Goal: Task Accomplishment & Management: Manage account settings

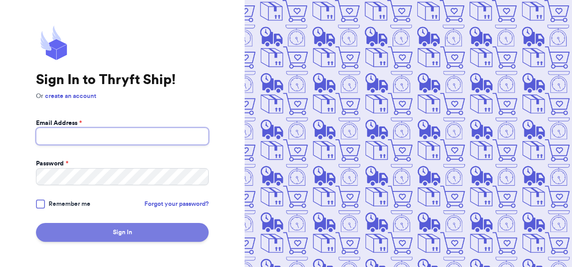
type input "chloescooknick@gmail.com"
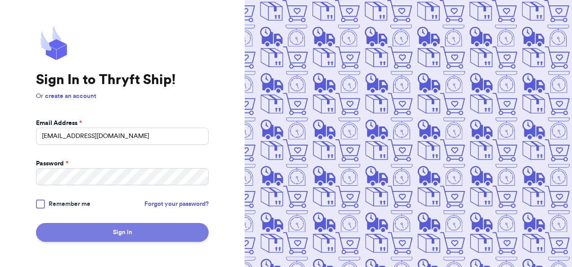
click at [112, 231] on button "Sign In" at bounding box center [122, 232] width 173 height 19
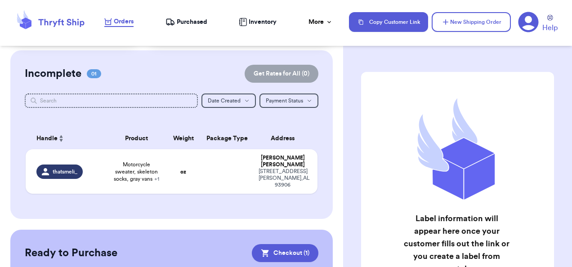
scroll to position [63, 0]
click at [171, 178] on td "oz" at bounding box center [183, 172] width 35 height 45
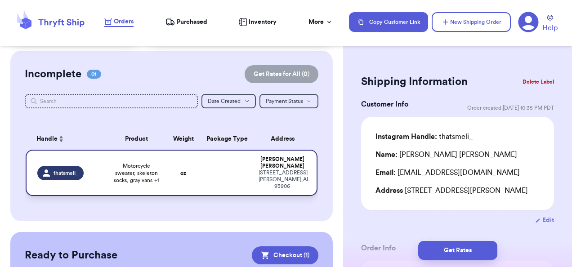
click at [265, 173] on div "527 Chaparral Street Salinas , AL 93906" at bounding box center [282, 180] width 47 height 20
drag, startPoint x: 265, startPoint y: 173, endPoint x: 210, endPoint y: 176, distance: 55.4
click at [210, 176] on td at bounding box center [227, 173] width 53 height 46
click at [71, 166] on div "thatsmeli_" at bounding box center [60, 173] width 46 height 14
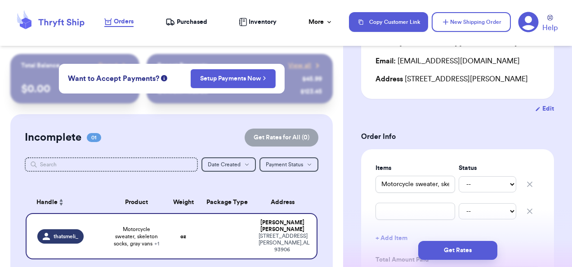
scroll to position [192, 0]
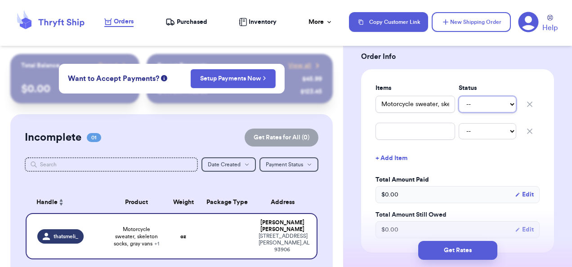
click at [500, 112] on select "-- Paid Owes" at bounding box center [488, 104] width 58 height 16
select select "paid"
click at [459, 107] on select "-- Paid Owes" at bounding box center [488, 104] width 58 height 16
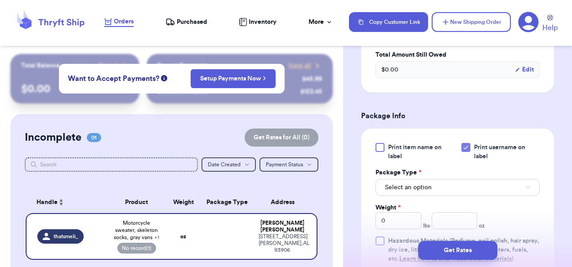
scroll to position [401, 0]
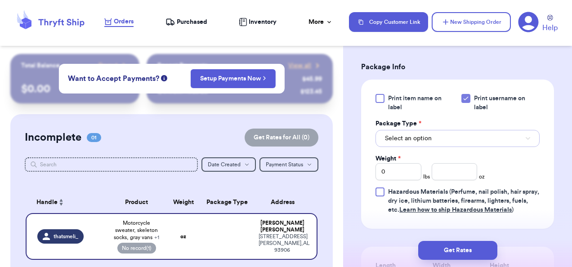
click at [451, 147] on button "Select an option" at bounding box center [457, 138] width 164 height 17
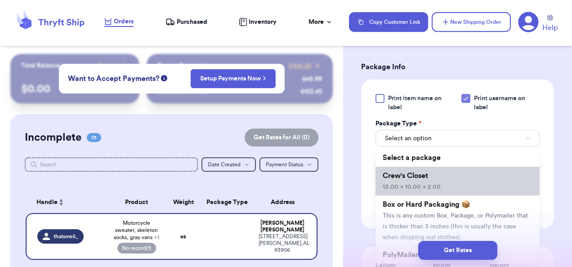
click at [433, 186] on li "Crew's Closet 13.00 x 10.00 x 2.00" at bounding box center [457, 181] width 164 height 29
type input "13"
type input "10"
type input "2"
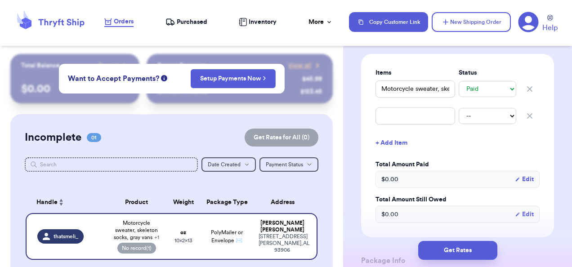
scroll to position [206, 0]
click at [414, 125] on input "text" at bounding box center [415, 116] width 80 height 17
type input "O"
type input "Os"
type input "Osj"
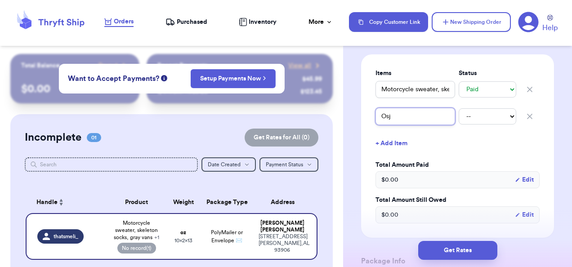
type input "Os"
type input "Osh"
type input "Osh K"
type input "Osh Ko"
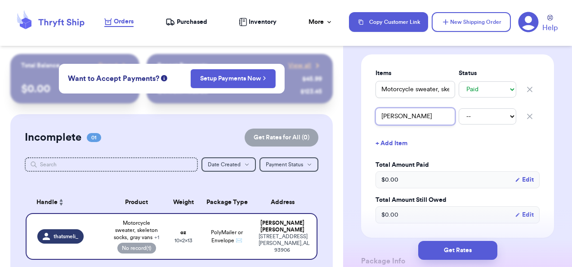
type input "Osh Kos"
type input "Osh Kosh"
type input "Osh Kosh?"
type input "Osh Kosh?M"
type input "Osh Kosh?Mo"
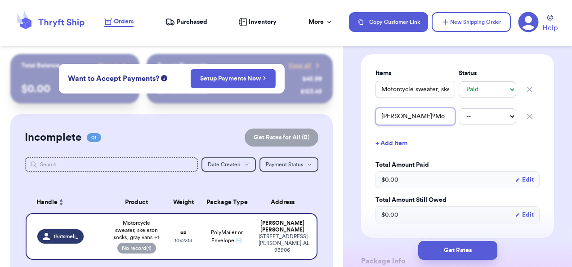
type input "Osh Kosh?Mot"
type input "Osh Kosh?Moto"
type input "Osh Kosh?Moto S"
type input "Osh Kosh?Moto Sw"
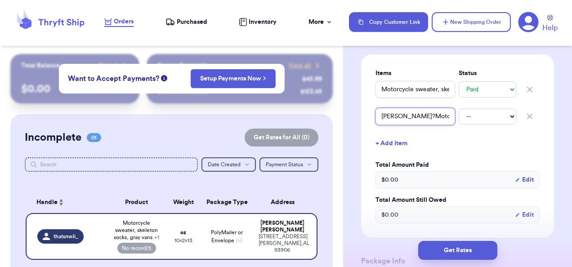
type input "Osh Kosh?Moto Swe"
type input "Osh Kosh?Moto Swet"
type input "Osh Kosh?Moto Swe"
type input "Osh Kosh?Moto Swea"
type input "Osh Kosh?Moto Sweat"
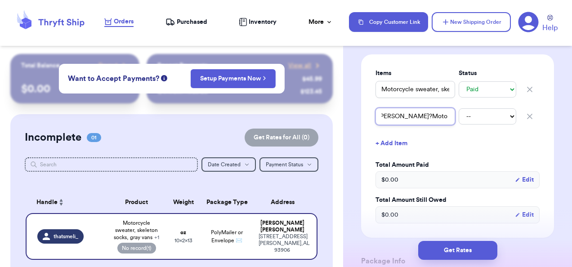
type input "Osh Kosh?Moto Sweate"
type input "Osh Kosh?Moto Sweater"
type input "Osh KoshMoto Sweater"
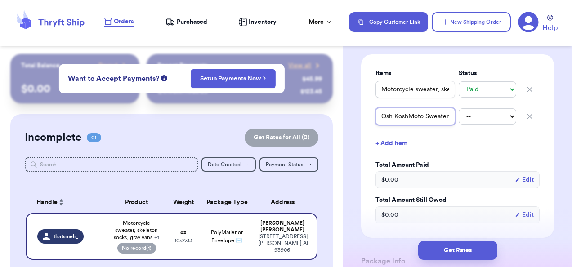
type input "Osh Kosh/Moto Sweater"
click at [440, 98] on input "Motorcycle sweater, skeleton socks, gray vans" at bounding box center [415, 89] width 80 height 17
type input "Motorcycle sweater,skeleton socks, gray vans"
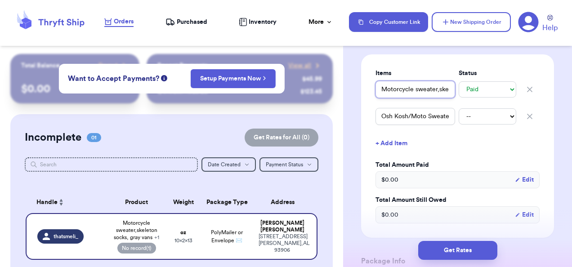
type input "Motorcycle sweaterskeleton socks, gray vans"
type input "Motorcycle sweateskeleton socks, gray vans"
type input "Motorcycle sweatskeleton socks, gray vans"
type input "Motorcycle sweaskeleton socks, gray vans"
type input "Motorcycle sweskeleton socks, gray vans"
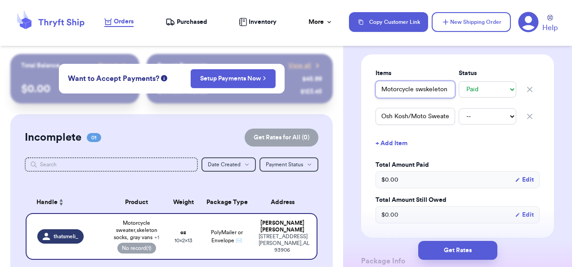
type input "Motorcycle sskeleton socks, gray vans"
type input "Motorcycleskeleton socks, gray vans"
type input "Motorcyclskeleton socks, gray vans"
type input "Motorcycskeleton socks, gray vans"
type input "Motorskeleton socks, gray vans"
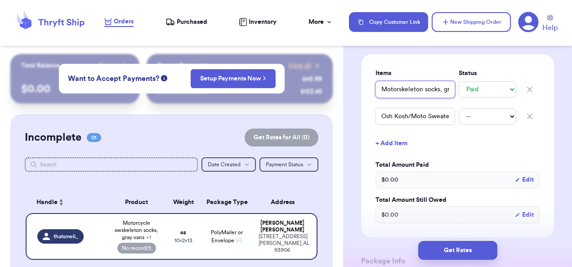
type input "Motoskeleton socks, gray vans"
type input "Motskeleton socks, gray vans"
type input "Moskeleton socks, gray vans"
type input "Mskeleton socks, gray vans"
type input "skeleton socks, gray vans"
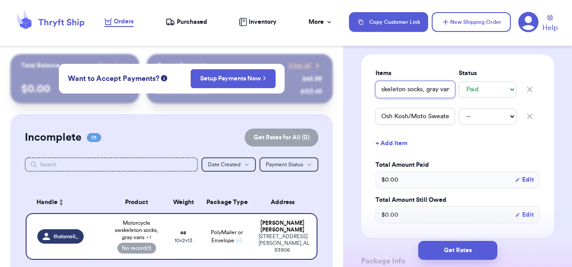
type input "keleton socks, gray vans"
type input "Skeleton socks, gray vans"
type input "Skeleton socks, gray vans,"
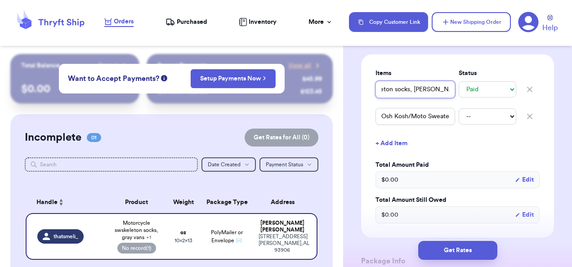
scroll to position [0, 15]
type input "Skeleton socks, gray vans, j"
type input "Skeleton socks, gray vans, je"
type input "Skeleton socks, gray vans, jea"
type input "Skeleton socks, gray vans, jean"
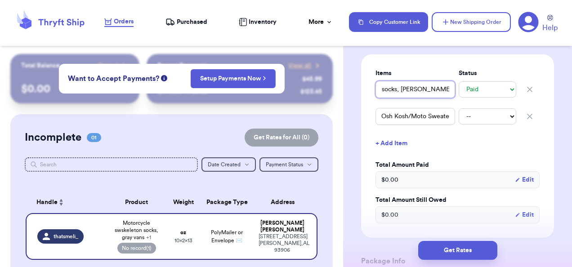
type input "Skeleton socks, gray vans, jeans"
type input "Skeleton socks, gray vans, Cjeans"
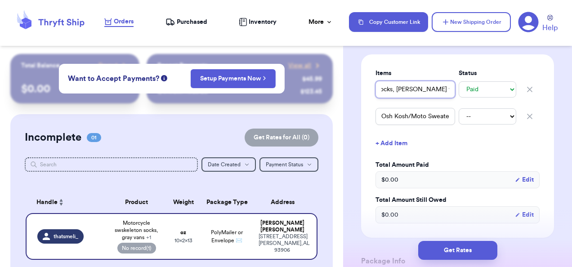
type input "Skeleton socks, gray vans, C jeans"
type input "Skeleton socks, gray vans, C &jeans"
type input "Skeleton socks, gray vans, C & jeans"
type input "Skeleton socks, gray vans, C & Jjeans"
type input "Skeleton socks, gray vans, C & J jeans"
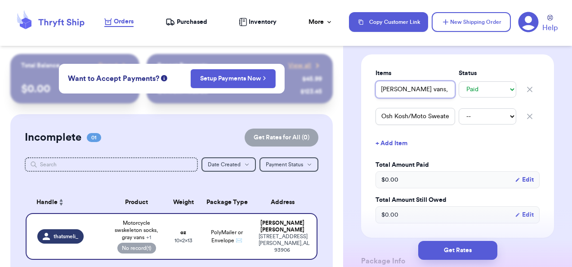
scroll to position [0, 49]
type input "Skeleton socks, gray vans, C & J jeans &"
type input "Skeleton socks, gray vans, C & J jeans & C"
type input "Skeleton socks, gray vans, C & J jeans & C&"
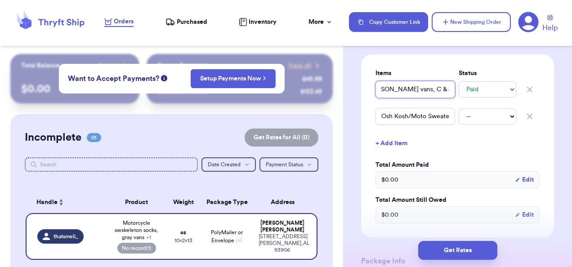
scroll to position [0, 63]
type input "Skeleton socks, gray vans, C & J jeans & C"
type input "Skeleton socks, gray vans, C & J jeans & C &"
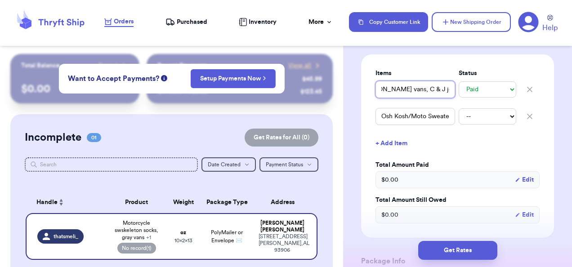
type input "Skeleton socks, gray vans, C & J jeans & C & J"
type input "Skeleton socks, gray vans, C & J jeans & C & J c"
type input "Skeleton socks, gray vans, C & J jeans & C & J ch"
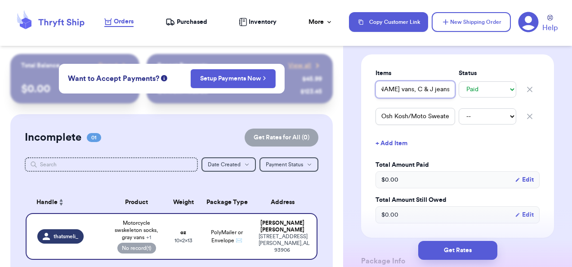
type input "Skeleton socks, gray vans, C & J jeans & C & J cho"
type input "Skeleton socks, gray vans, C & J jeans & C & J choc"
type input "Skeleton socks, gray vans, C & J jeans & C & J choco"
type input "Skeleton socks, gray vans, C & J jeans & C & J chocol"
type input "Skeleton socks, gray vans, C & J jeans & C & J chocola"
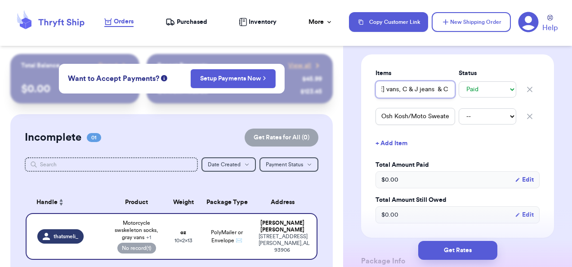
type input "Skeleton socks, gray vans, C & J jeans & C & J chocolat"
type input "Skeleton socks, gray vans, C & J jeans & C & J chocolate"
type input "Skeleton socks, gray vans, C & J jeans & C & J chocolate j"
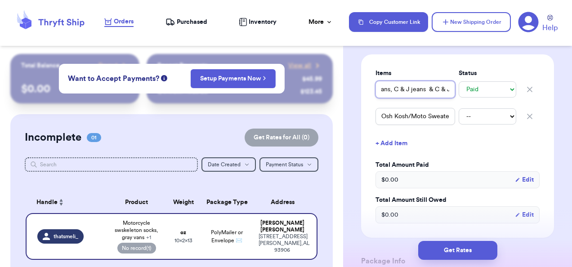
type input "Skeleton socks, gray vans, C & J jeans & C & J chocolate jo"
type input "Skeleton socks, gray vans, C & J jeans & C & J chocolate jog"
type input "Skeleton socks, gray vans, C & J jeans & C & J chocolate jogg"
type input "Skeleton socks, gray vans, C & J jeans & C & J chocolate jogge"
type input "Skeleton socks, gray vans, C & J jeans & C & J chocolate jogger"
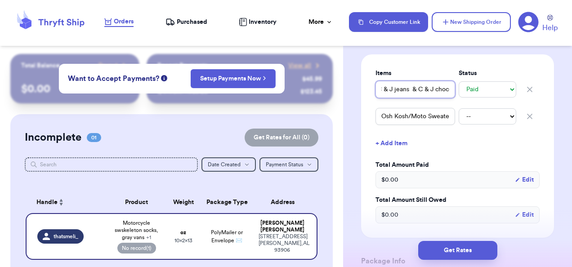
type input "Skeleton socks, [PERSON_NAME] vans, C & J jeans & C & J chocolate joggers"
click at [480, 125] on select "-- Paid Owes" at bounding box center [488, 116] width 58 height 16
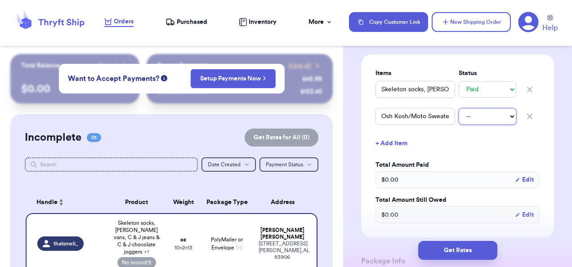
select select "paid"
click at [459, 119] on select "-- Paid Owes" at bounding box center [488, 116] width 58 height 16
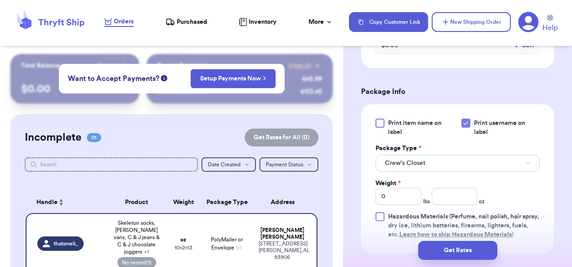
scroll to position [373, 0]
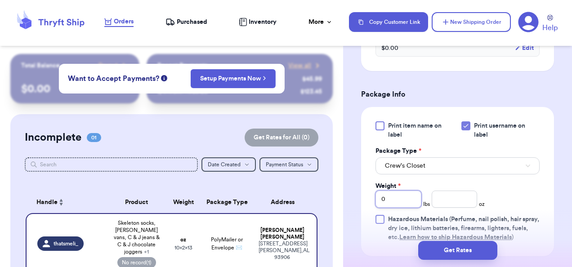
click at [391, 208] on input "0" at bounding box center [398, 199] width 46 height 17
type input "3"
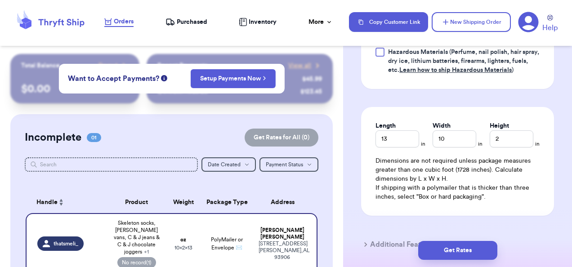
scroll to position [617, 0]
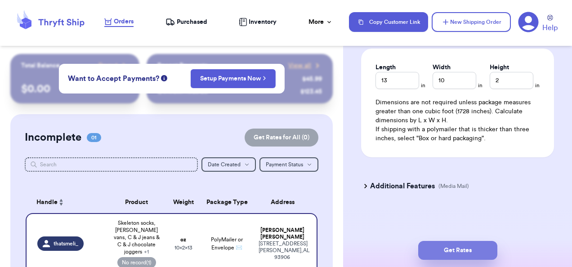
type input "3"
click at [453, 249] on button "Get Rates" at bounding box center [457, 250] width 79 height 19
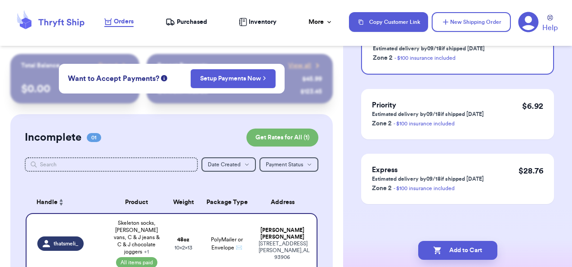
scroll to position [0, 0]
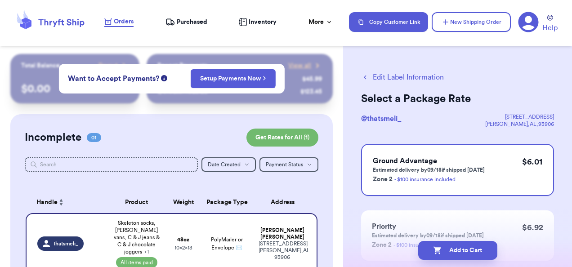
click at [453, 249] on button "Add to Cart" at bounding box center [457, 250] width 79 height 19
checkbox input "false"
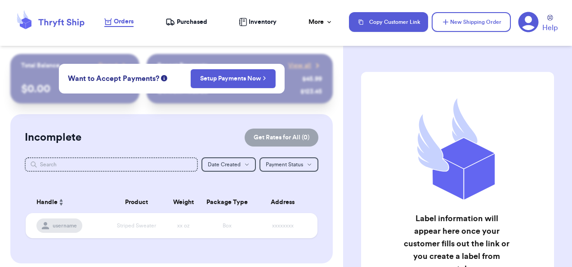
click at [198, 23] on span "Purchased" at bounding box center [192, 22] width 31 height 9
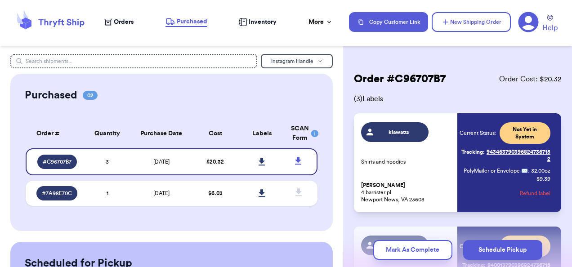
click at [115, 23] on span "Orders" at bounding box center [124, 22] width 20 height 9
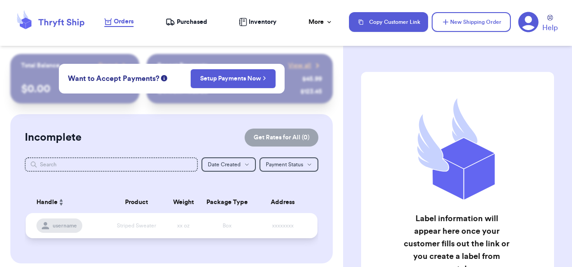
scroll to position [161, 0]
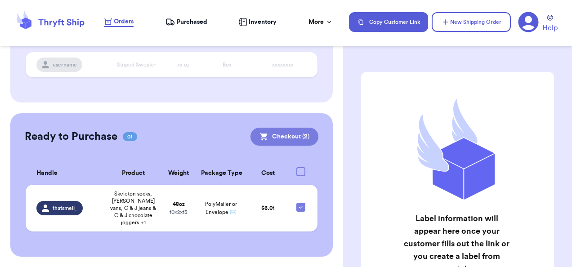
click at [295, 133] on button "Checkout ( 2 )" at bounding box center [284, 137] width 68 height 18
checkbox input "true"
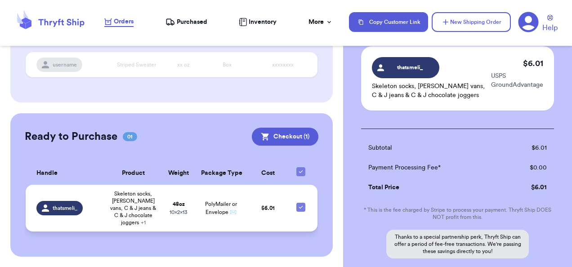
click at [173, 213] on span "10 x 2 x 13" at bounding box center [179, 212] width 18 height 5
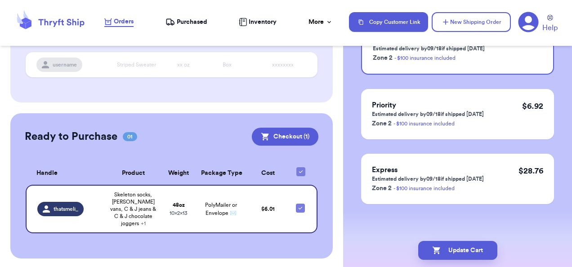
scroll to position [0, 0]
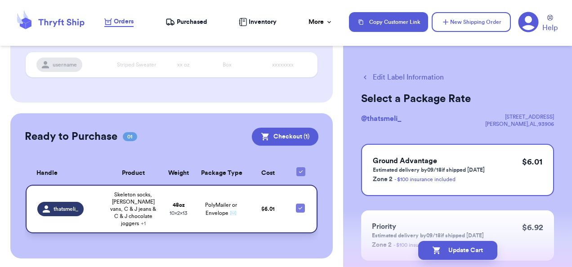
click at [138, 214] on span "Skeleton socks, gray vans, C & J jeans & C & J chocolate joggers + 1" at bounding box center [133, 209] width 46 height 36
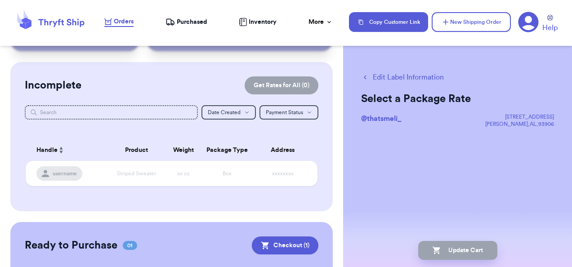
scroll to position [52, 0]
click at [152, 113] on input "text" at bounding box center [111, 112] width 173 height 14
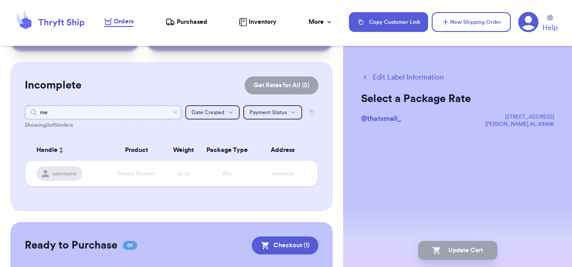
type input "m"
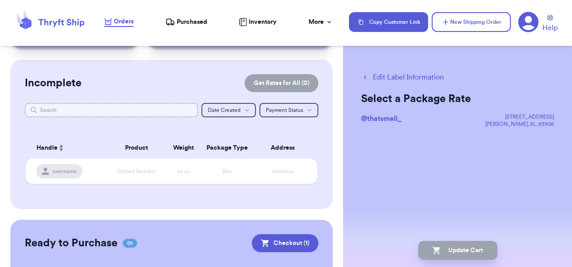
scroll to position [0, 0]
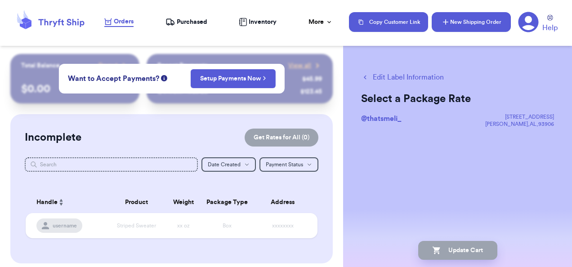
click at [449, 24] on icon "button" at bounding box center [445, 22] width 9 height 9
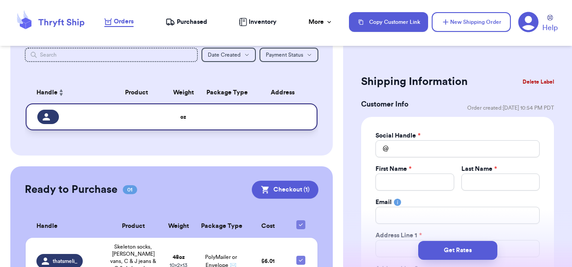
scroll to position [163, 0]
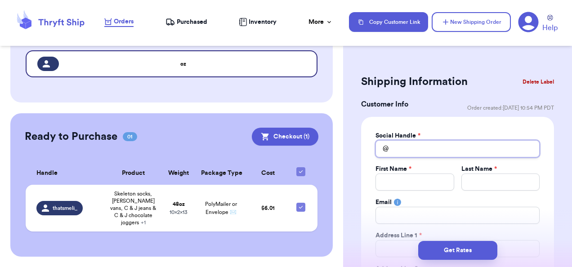
click at [455, 148] on input "Total Amount Paid" at bounding box center [457, 148] width 164 height 17
type input "t"
type input "th"
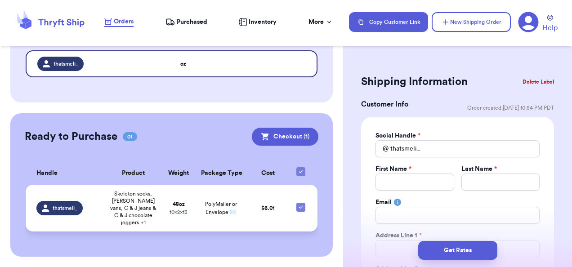
click at [72, 205] on span "thatsmeli_" at bounding box center [65, 208] width 25 height 7
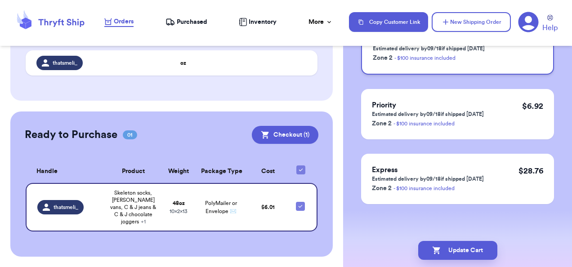
scroll to position [0, 0]
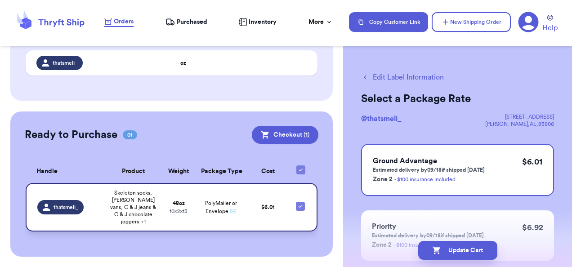
click at [128, 204] on span "Skeleton socks, gray vans, C & J jeans & C & J chocolate joggers + 1" at bounding box center [133, 207] width 46 height 36
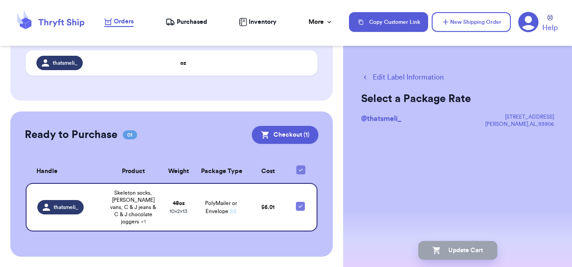
click at [388, 119] on span "@ thatsmeli_" at bounding box center [381, 118] width 40 height 7
click at [386, 72] on button "Edit Label Information" at bounding box center [402, 77] width 83 height 11
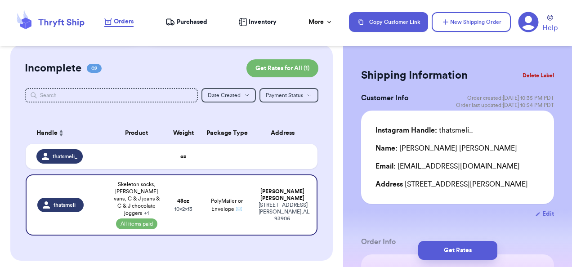
scroll to position [6, 0]
drag, startPoint x: 494, startPoint y: 164, endPoint x: 398, endPoint y: 167, distance: 95.4
click at [398, 167] on div "Email: melissarubio55@gmail.com" at bounding box center [457, 166] width 164 height 11
click at [540, 157] on div "Instagram Handle: thatsmeli_ Name: Melissa Rubio Email: melissarubio55@gmail.co…" at bounding box center [457, 158] width 193 height 94
click at [266, 161] on td at bounding box center [285, 156] width 64 height 25
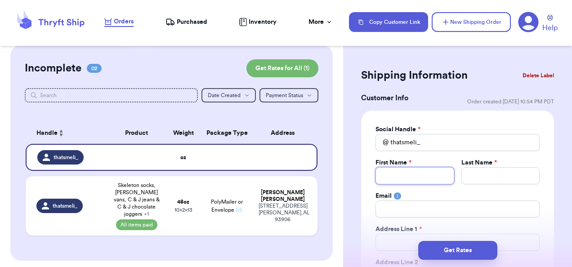
click at [411, 168] on input "Total Amount Paid" at bounding box center [414, 175] width 78 height 17
click at [474, 175] on input "Total Amount Paid" at bounding box center [500, 175] width 78 height 17
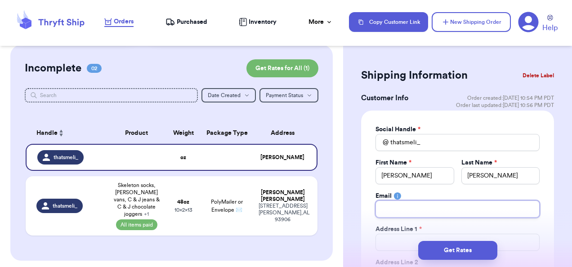
click at [432, 201] on input "Total Amount Paid" at bounding box center [457, 209] width 164 height 17
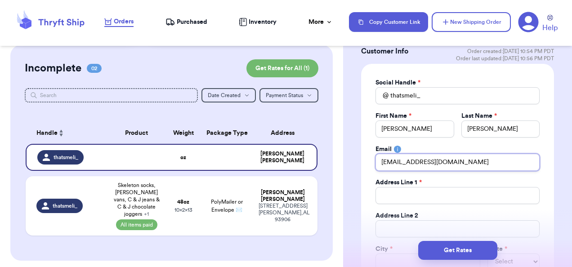
scroll to position [54, 0]
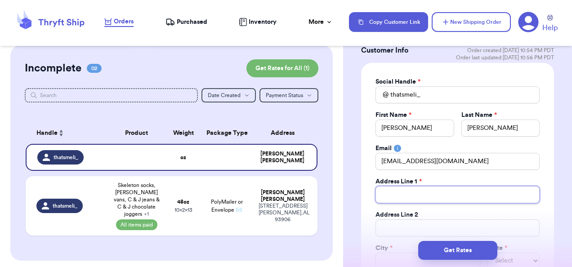
click at [437, 196] on input "Total Amount Paid" at bounding box center [457, 194] width 164 height 17
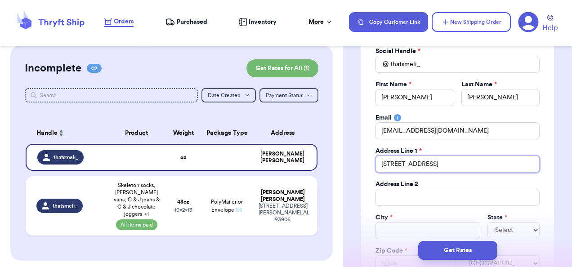
scroll to position [89, 0]
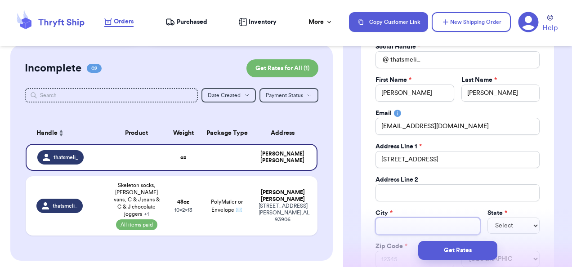
click at [385, 226] on input "Total Amount Paid" at bounding box center [427, 226] width 105 height 17
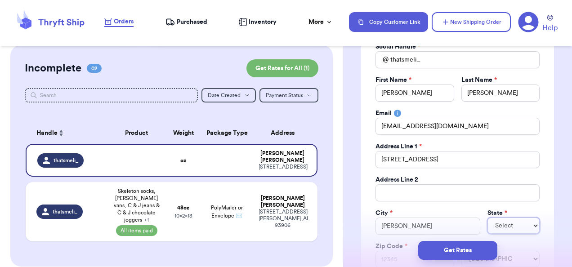
click at [494, 224] on select "Select AL AK AZ AR CA CO CT DE DC FL GA HI ID IL IN IA KS KY LA ME MD MA MI MN …" at bounding box center [513, 226] width 52 height 16
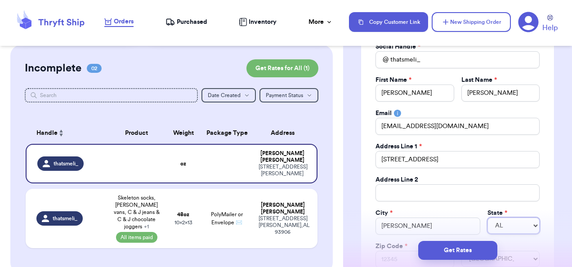
click at [487, 218] on select "Select AL AK AZ AR CA CO CT DE DC FL GA HI ID IL IN IA KS KY LA ME MD MA MI MN …" at bounding box center [513, 226] width 52 height 16
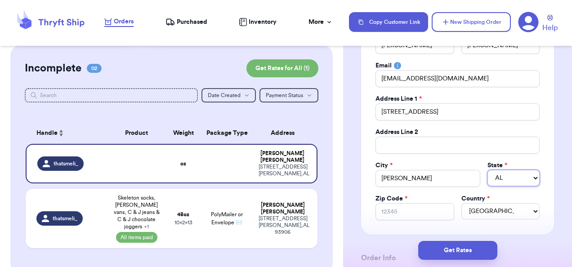
scroll to position [138, 0]
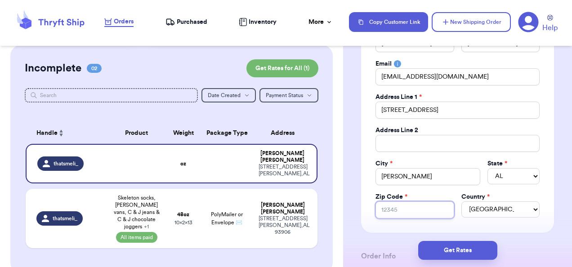
click at [409, 203] on input "Zip Code *" at bounding box center [414, 209] width 78 height 17
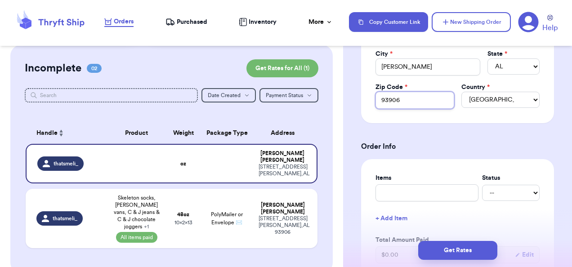
scroll to position [254, 0]
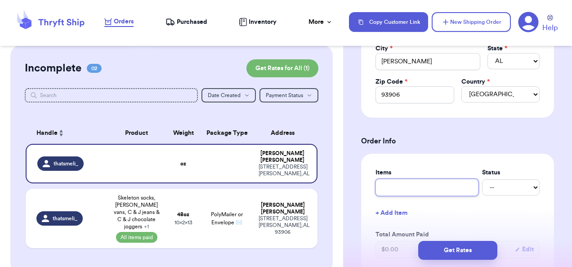
click at [393, 183] on input "text" at bounding box center [426, 187] width 103 height 17
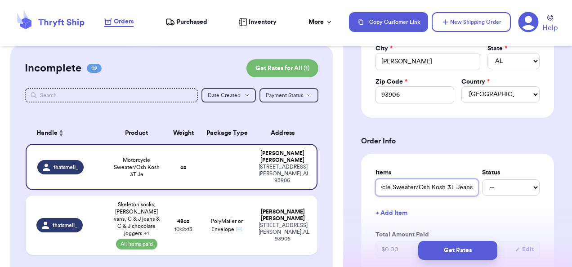
scroll to position [0, 29]
click at [503, 189] on select "-- Paid Owes" at bounding box center [511, 187] width 58 height 16
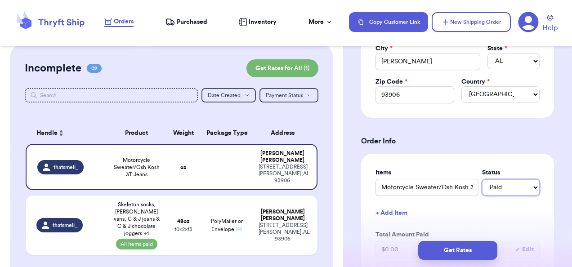
click at [482, 179] on select "-- Paid Owes" at bounding box center [511, 187] width 58 height 16
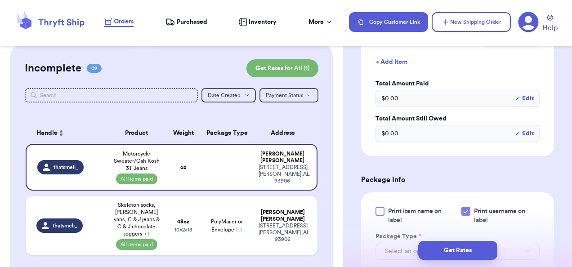
scroll to position [459, 0]
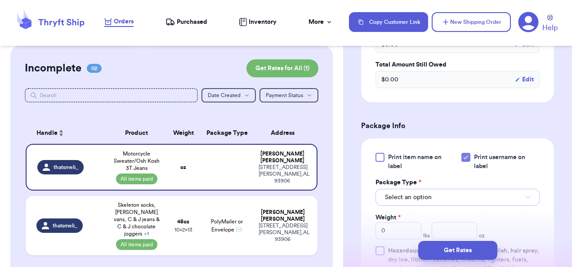
click at [448, 193] on button "Select an option" at bounding box center [457, 197] width 164 height 17
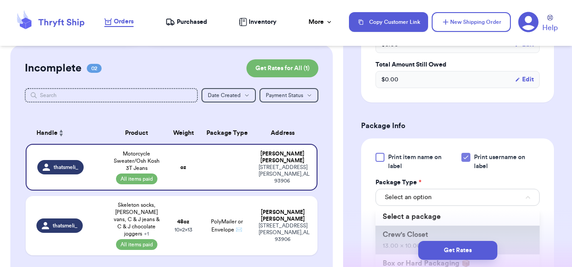
click at [448, 226] on li "Crew's Closet 13.00 x 10.00 x 2.00" at bounding box center [457, 240] width 164 height 29
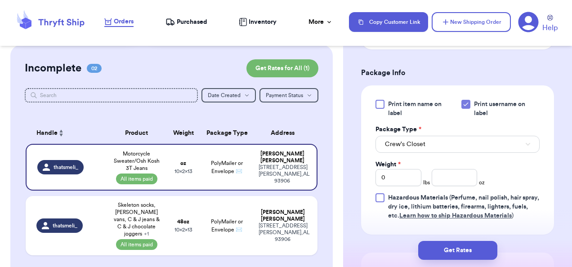
scroll to position [513, 0]
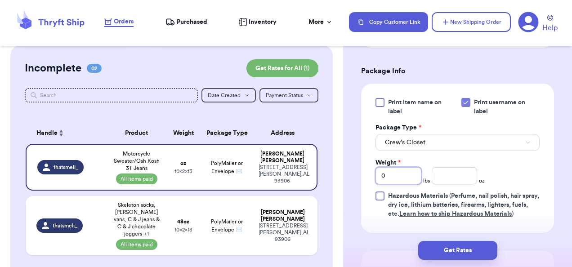
click at [386, 176] on input "0" at bounding box center [398, 175] width 46 height 17
click at [448, 171] on input "number" at bounding box center [455, 175] width 46 height 17
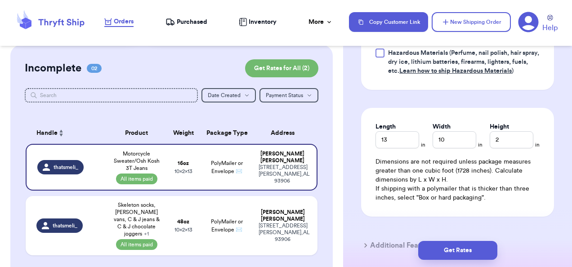
scroll to position [721, 0]
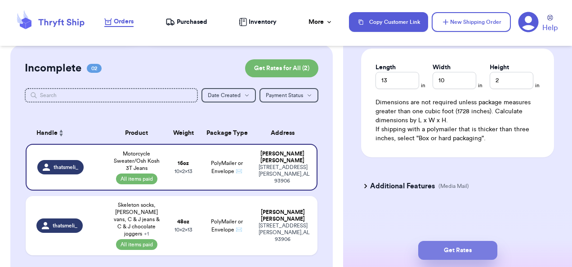
click at [456, 257] on button "Get Rates" at bounding box center [457, 250] width 79 height 19
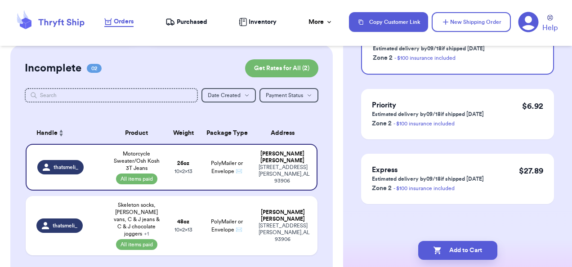
scroll to position [0, 0]
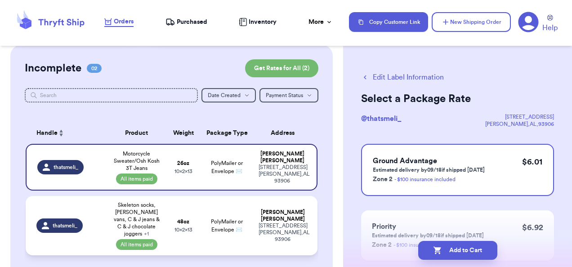
click at [183, 233] on td "48 oz 10 x 2 x 13" at bounding box center [183, 225] width 35 height 59
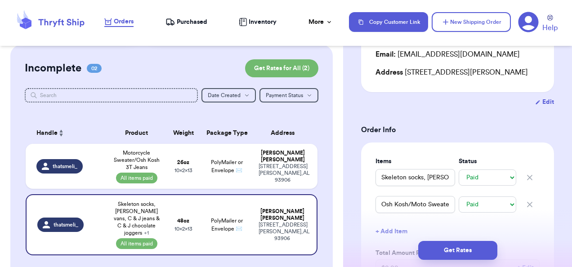
scroll to position [159, 0]
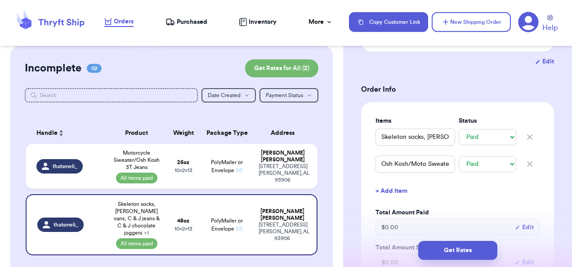
click at [525, 169] on icon "button" at bounding box center [529, 164] width 9 height 9
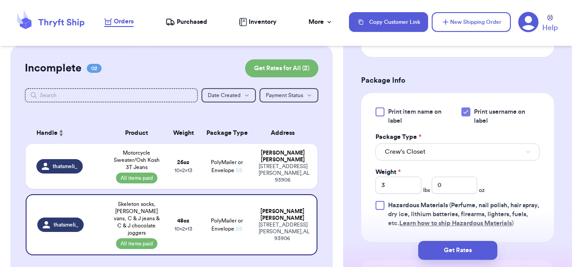
scroll to position [379, 0]
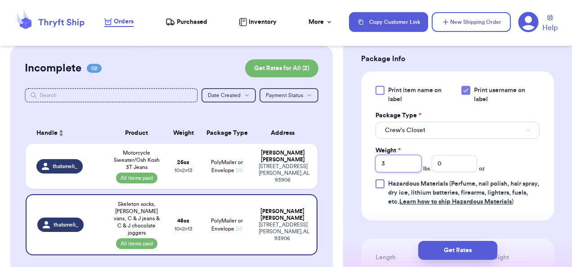
click at [387, 172] on input "3" at bounding box center [398, 163] width 46 height 17
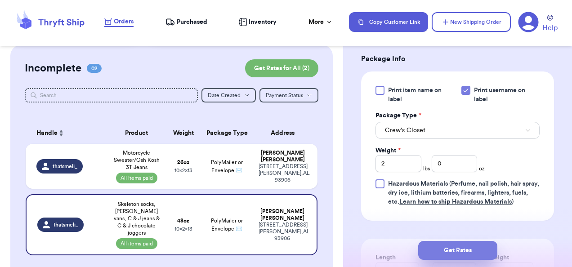
click at [474, 250] on button "Get Rates" at bounding box center [457, 250] width 79 height 19
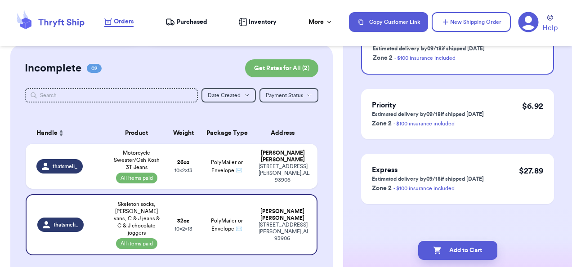
scroll to position [0, 0]
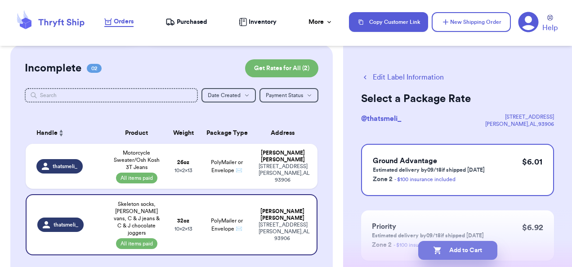
click at [460, 252] on button "Add to Cart" at bounding box center [457, 250] width 79 height 19
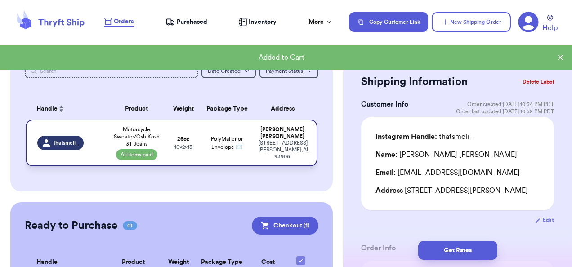
scroll to position [91, 0]
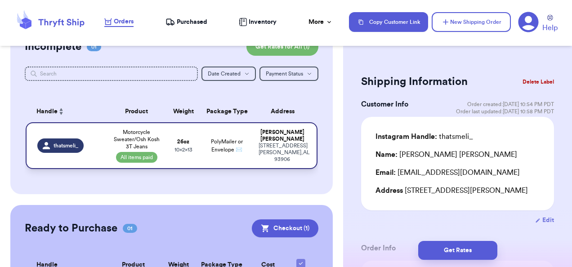
click at [246, 149] on td "PolyMailer or Envelope ✉️" at bounding box center [227, 145] width 53 height 47
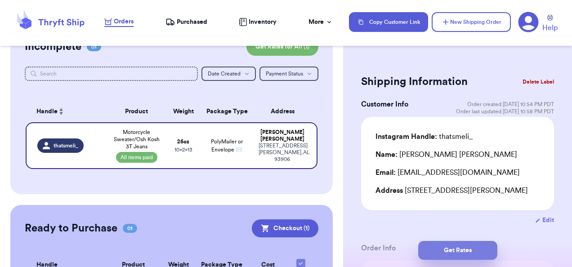
click at [452, 247] on button "Get Rates" at bounding box center [457, 250] width 79 height 19
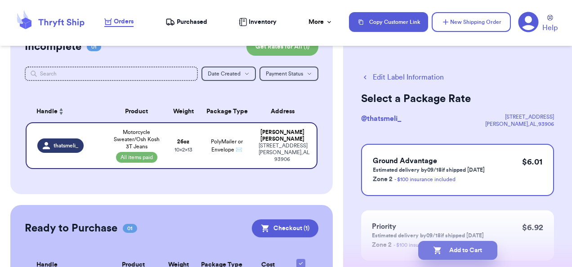
click at [452, 252] on button "Add to Cart" at bounding box center [457, 250] width 79 height 19
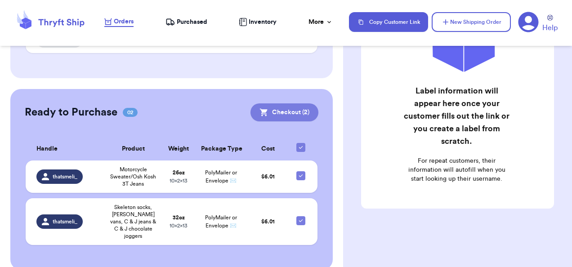
scroll to position [194, 0]
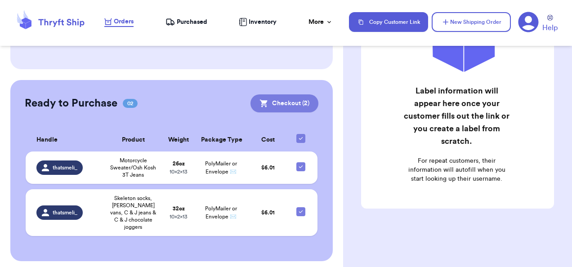
click at [282, 102] on button "Checkout ( 2 )" at bounding box center [284, 103] width 68 height 18
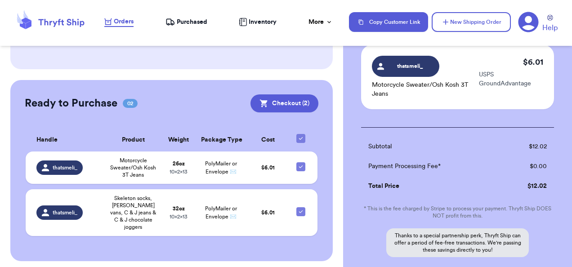
scroll to position [224, 0]
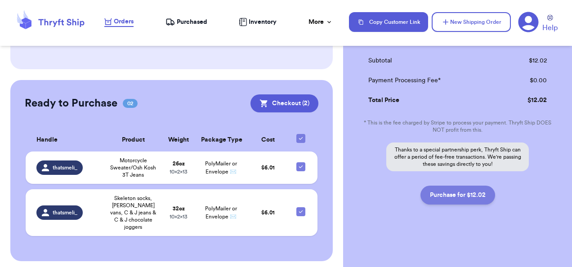
click at [455, 194] on button "Purchase for $12.02" at bounding box center [457, 195] width 75 height 19
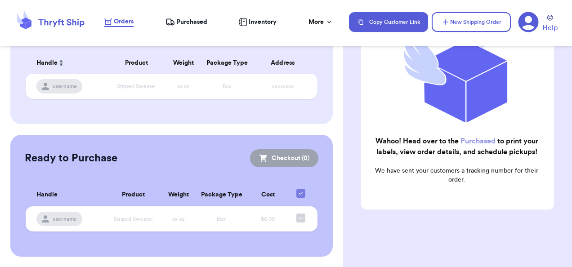
click at [123, 21] on span "Orders" at bounding box center [124, 21] width 20 height 9
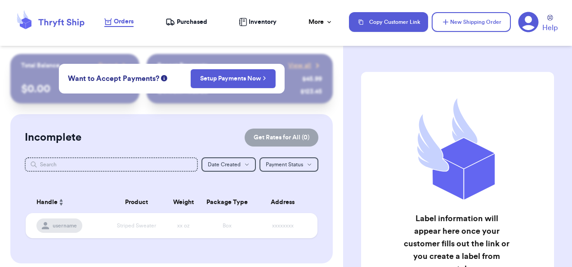
click at [185, 18] on span "Purchased" at bounding box center [192, 22] width 31 height 9
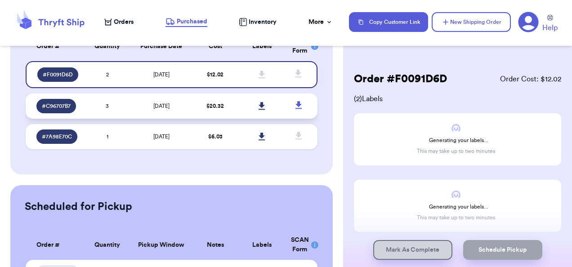
scroll to position [88, 0]
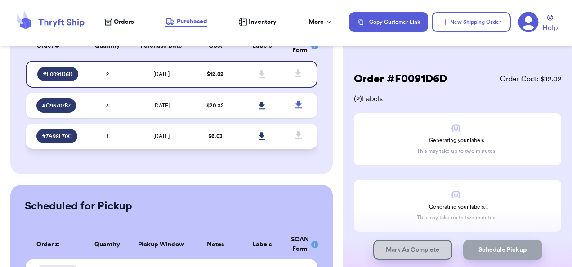
click at [259, 132] on icon at bounding box center [262, 136] width 7 height 8
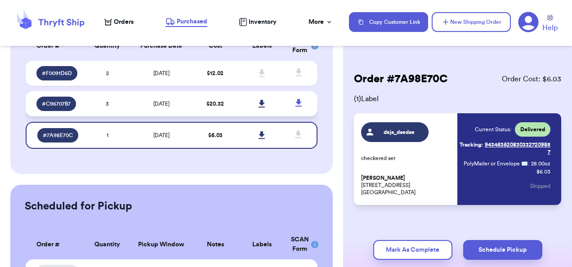
click at [261, 98] on link at bounding box center [262, 104] width 20 height 20
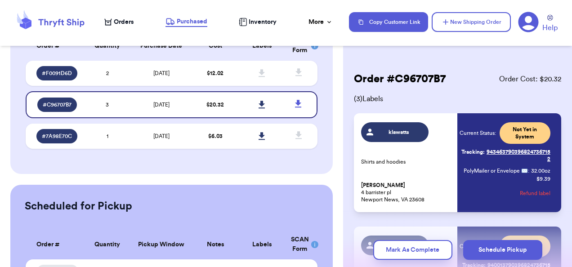
click at [519, 92] on div "Order # C96707B7 Order Cost: $ 20.32 ( 3 ) Labels klawatts Shirts and hoodies […" at bounding box center [457, 255] width 207 height 367
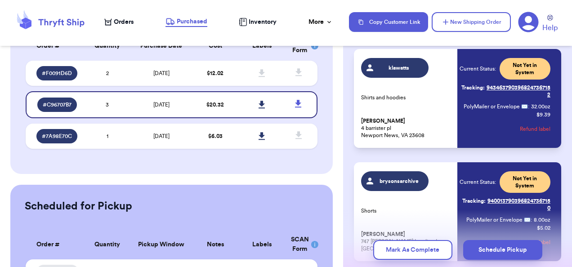
scroll to position [40, 0]
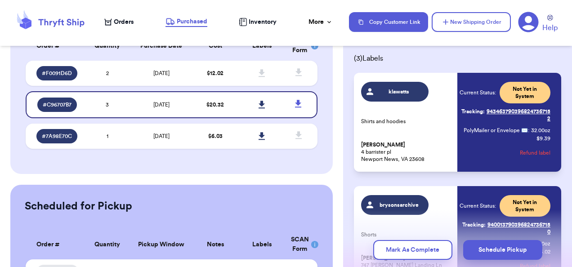
click at [451, 152] on div "klawatts Shirts and hoodies [PERSON_NAME] 4 barrister pl Newport News, [GEOGRAP…" at bounding box center [455, 122] width 189 height 81
click at [492, 117] on link "Tracking: 9434637903968247367152" at bounding box center [505, 115] width 91 height 22
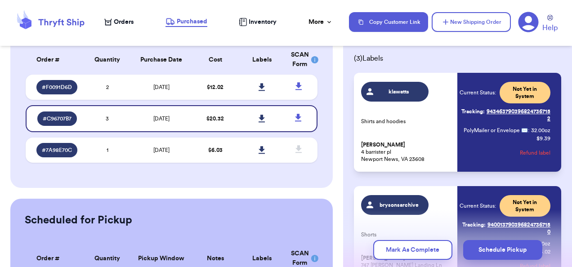
scroll to position [53, 0]
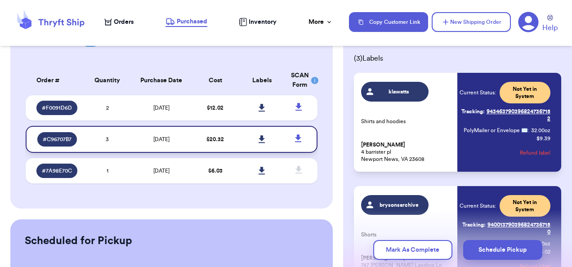
click at [259, 140] on icon at bounding box center [262, 139] width 7 height 8
click at [259, 110] on icon at bounding box center [262, 108] width 7 height 8
